Goal: Use online tool/utility: Use online tool/utility

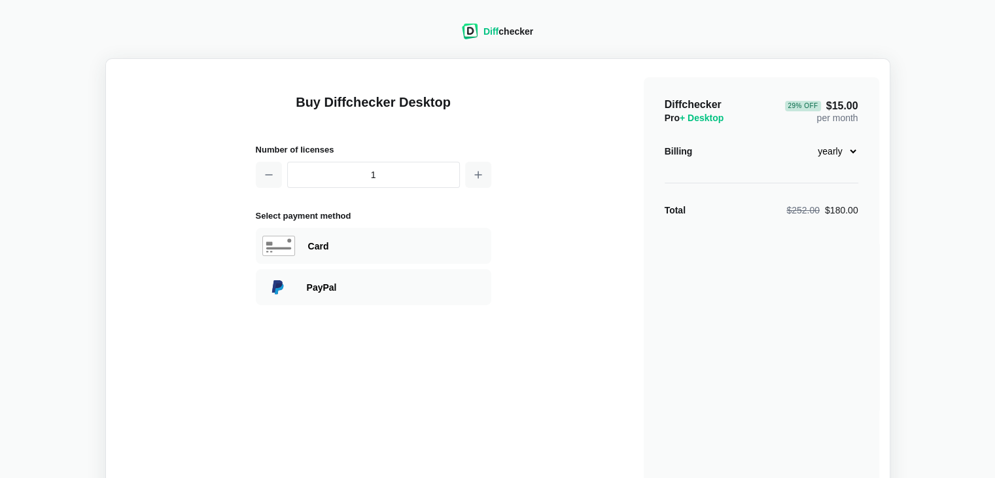
click at [495, 35] on span "Diff" at bounding box center [490, 31] width 15 height 10
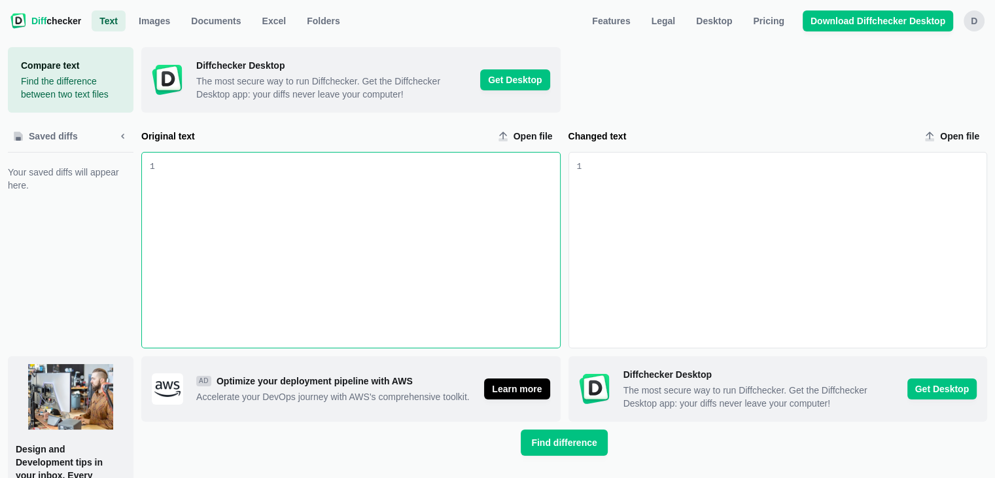
click at [243, 210] on div "Original text input" at bounding box center [357, 249] width 405 height 195
click at [616, 196] on div "Changed text input" at bounding box center [784, 249] width 405 height 195
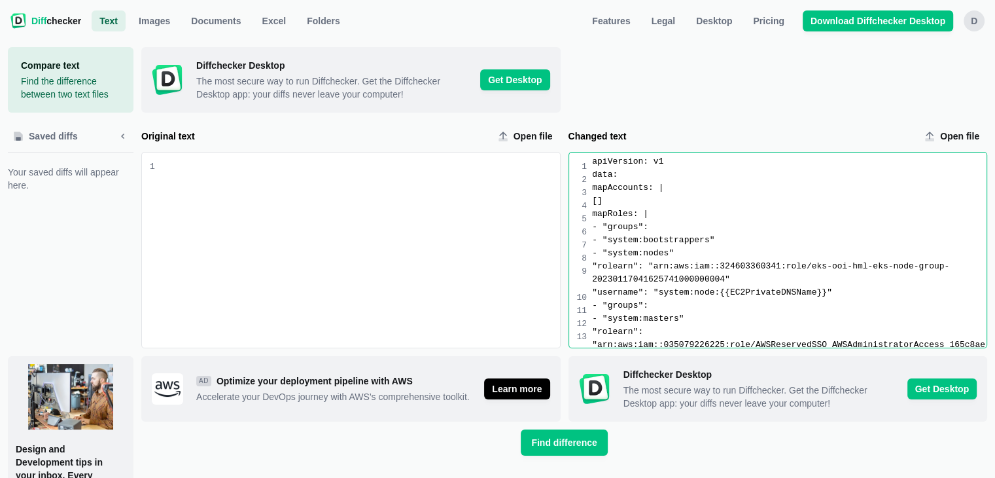
scroll to position [207, 0]
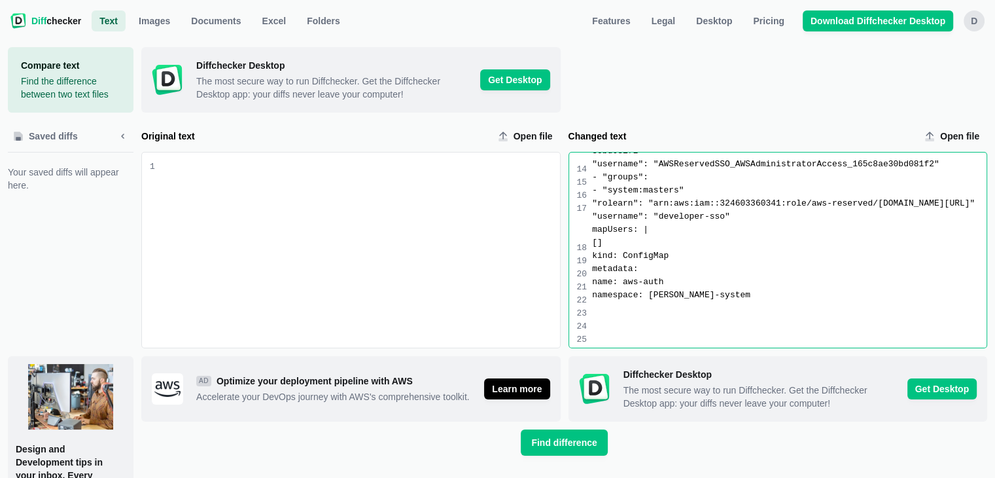
click at [372, 207] on div "Original text input" at bounding box center [357, 249] width 405 height 195
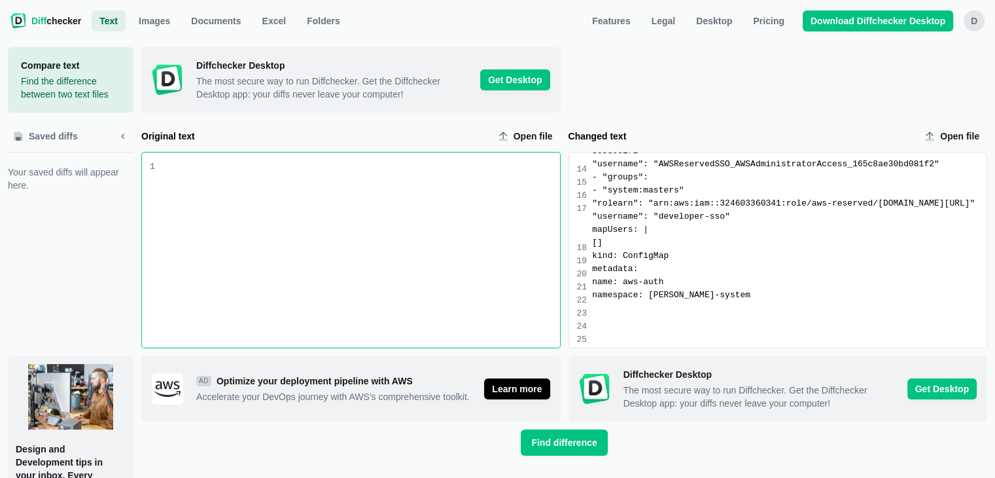
click at [262, 200] on div "Original text input" at bounding box center [357, 249] width 405 height 195
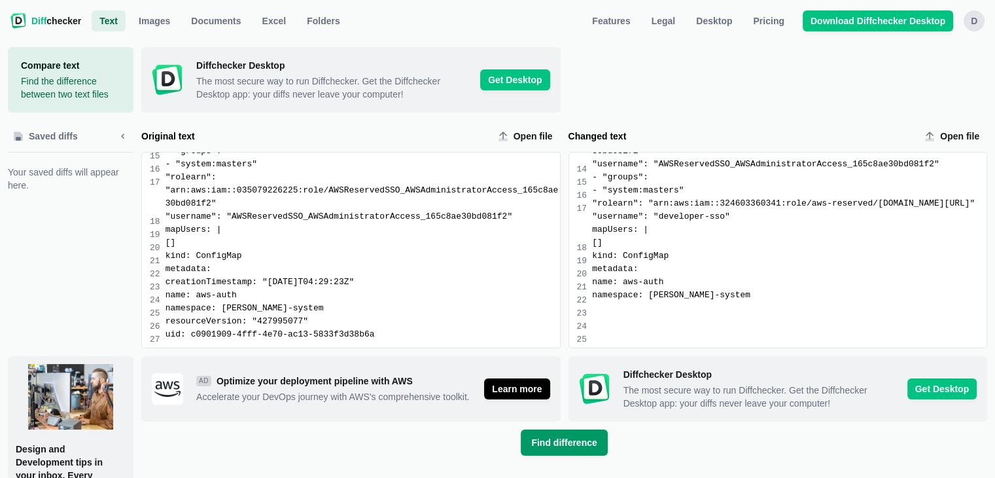
click at [565, 439] on span "Find difference" at bounding box center [564, 442] width 71 height 13
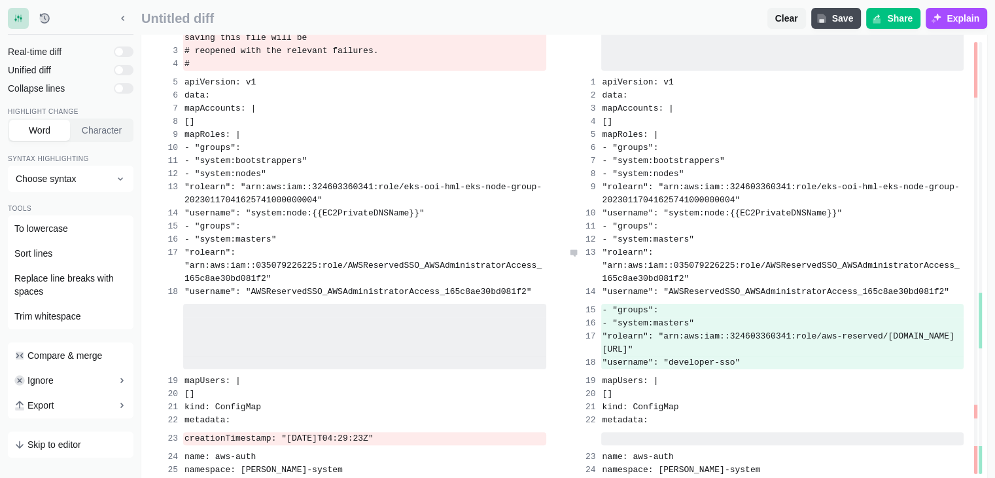
scroll to position [234, 0]
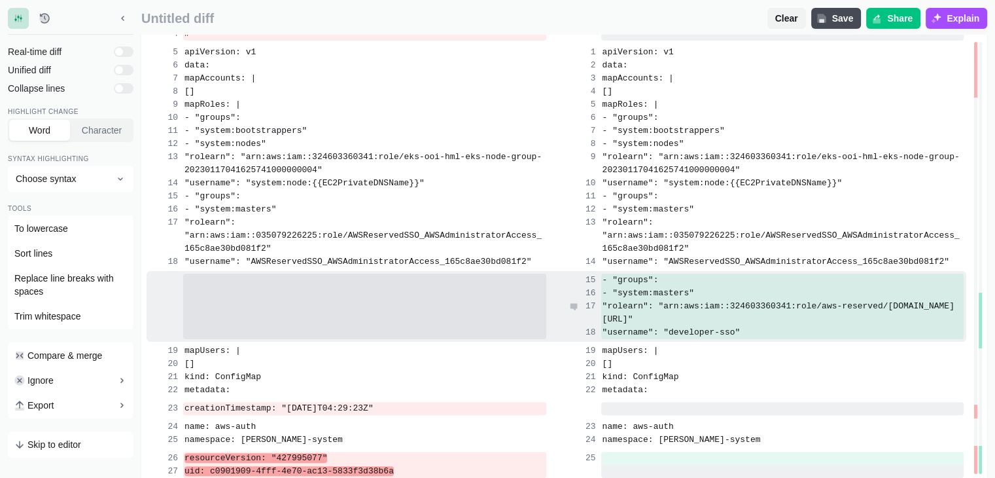
drag, startPoint x: 610, startPoint y: 263, endPoint x: 746, endPoint y: 317, distance: 146.5
click at [746, 317] on div "- "groups": - "system:masters" "rolearn": "arn:aws:iam::324603360341:role/aws-r…" at bounding box center [557, 306] width 820 height 71
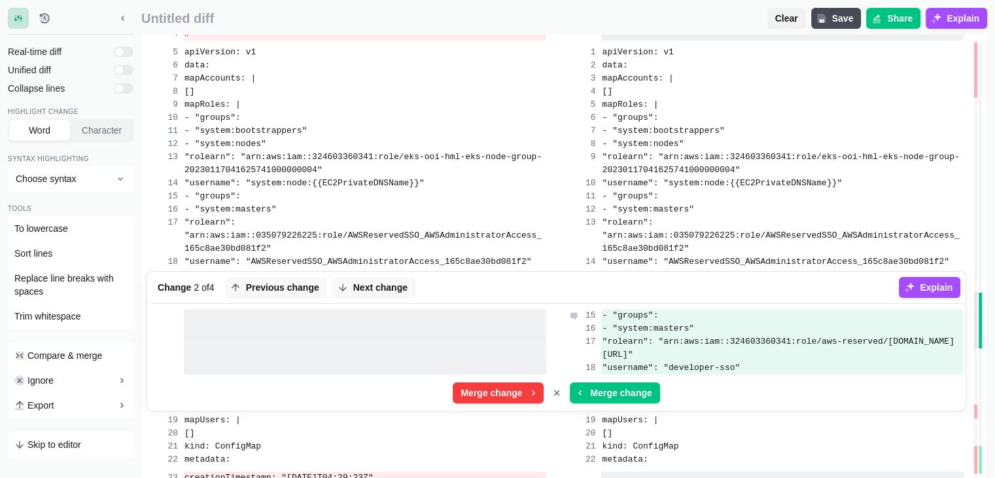
drag, startPoint x: 761, startPoint y: 369, endPoint x: 596, endPoint y: 304, distance: 177.1
click at [596, 306] on div "- "groups": - "system:masters" "rolearn": "arn:aws:iam::324603360341:role/aws-r…" at bounding box center [556, 358] width 818 height 104
copy div "- "groups": - "system:masters" "rolearn": "arn:aws:iam::324603360341:role/aws-r…"
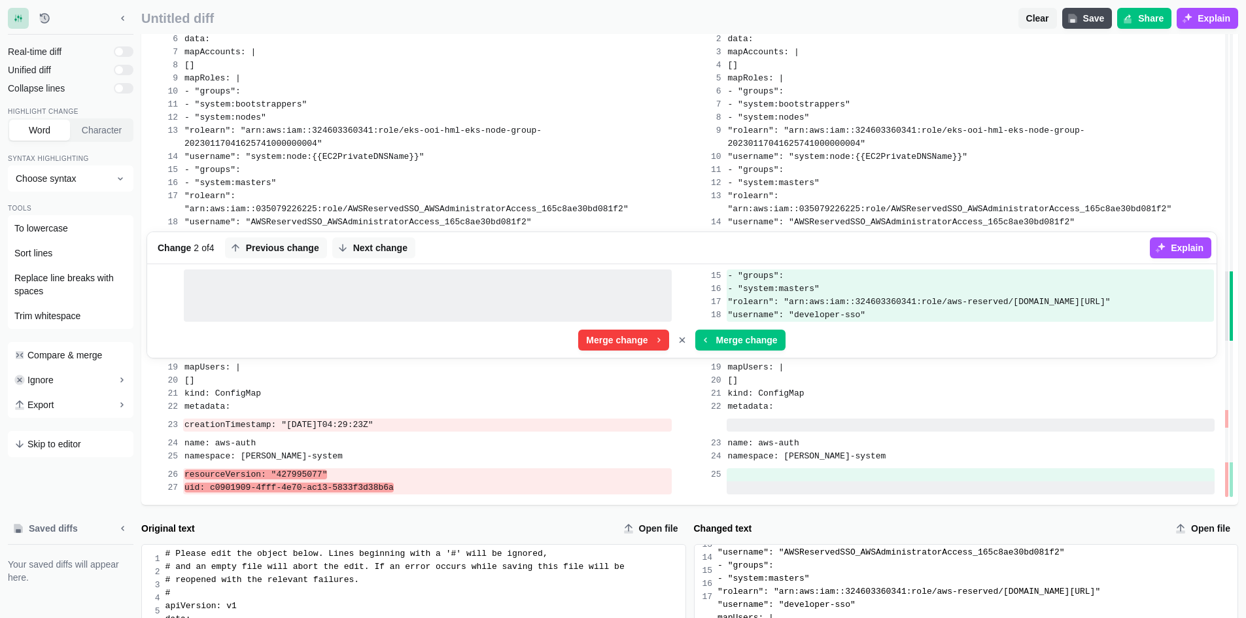
scroll to position [171, 0]
